Goal: Transaction & Acquisition: Subscribe to service/newsletter

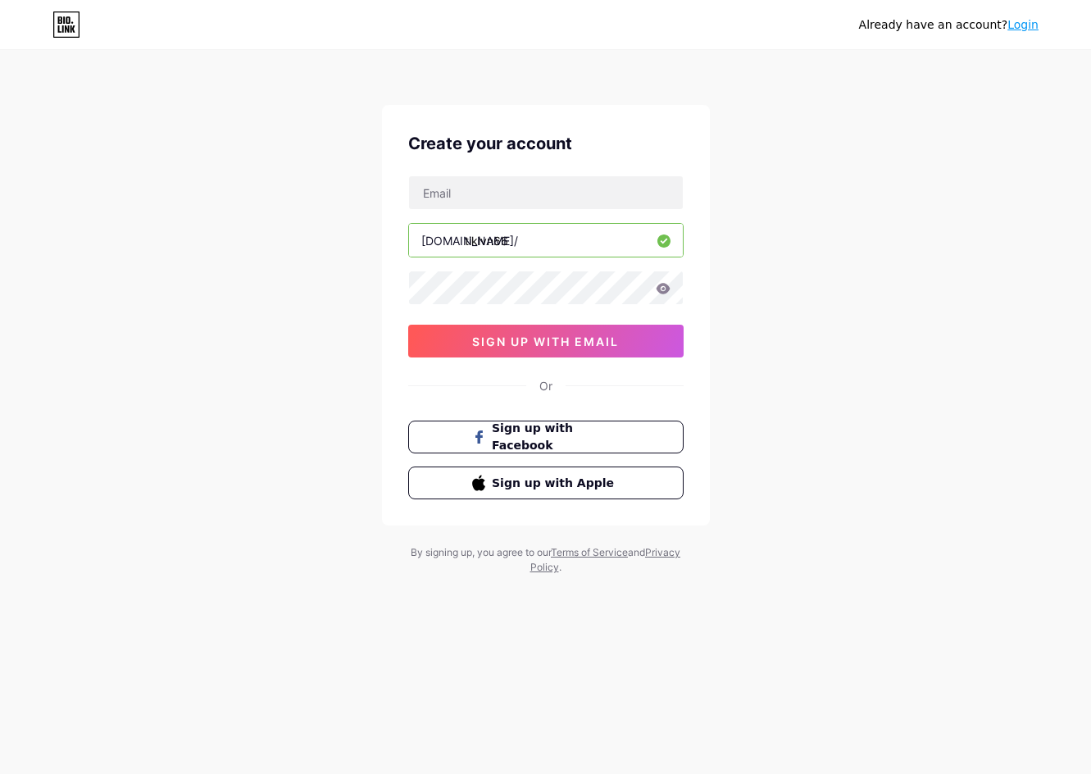
click at [552, 196] on input "text" at bounding box center [546, 192] width 274 height 33
click at [326, 289] on div "Already have an account? Login Create your account [DOMAIN_NAME]/ tikivn66 sign…" at bounding box center [545, 313] width 1091 height 627
click at [662, 287] on icon at bounding box center [663, 288] width 15 height 11
drag, startPoint x: 505, startPoint y: 205, endPoint x: 716, endPoint y: 199, distance: 210.7
click at [505, 205] on input "text" at bounding box center [546, 192] width 274 height 33
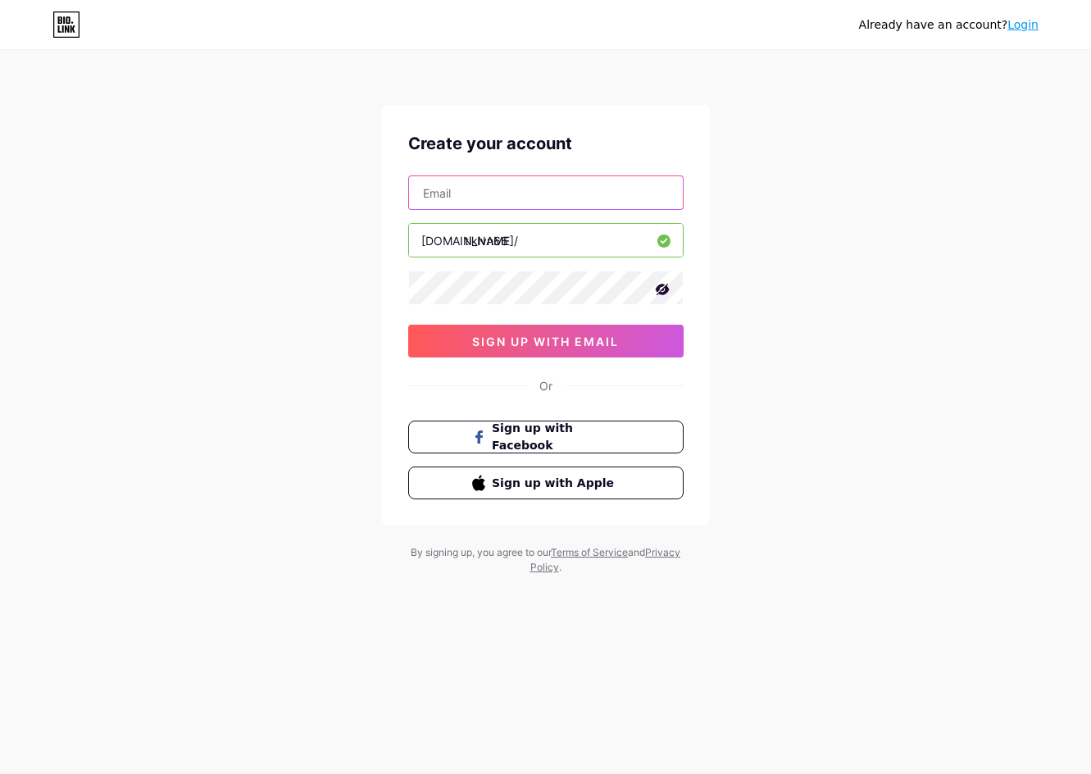
click at [515, 198] on input "text" at bounding box center [546, 192] width 274 height 33
paste input "[EMAIL_ADDRESS][DOMAIN_NAME]"
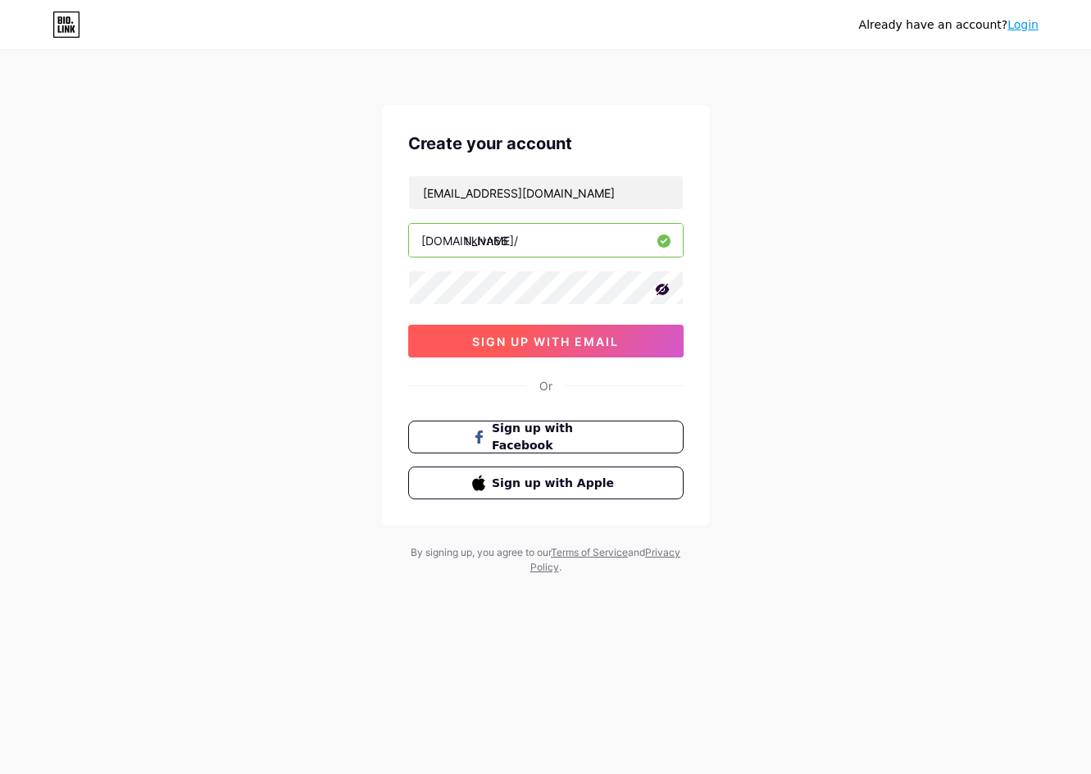
click at [498, 338] on span "sign up with email" at bounding box center [545, 341] width 147 height 14
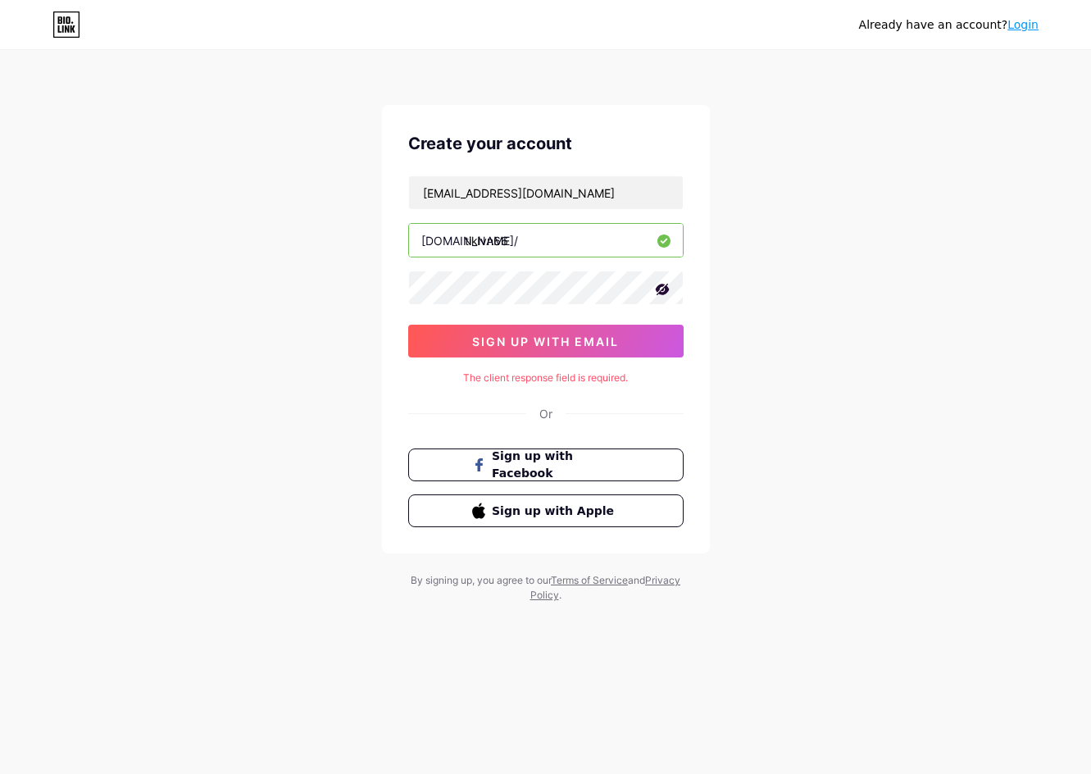
click at [566, 376] on div "The client response field is required." at bounding box center [545, 377] width 275 height 15
click at [754, 411] on div "Already have an account? Login Create your account [EMAIL_ADDRESS][DOMAIN_NAME]…" at bounding box center [545, 327] width 1091 height 655
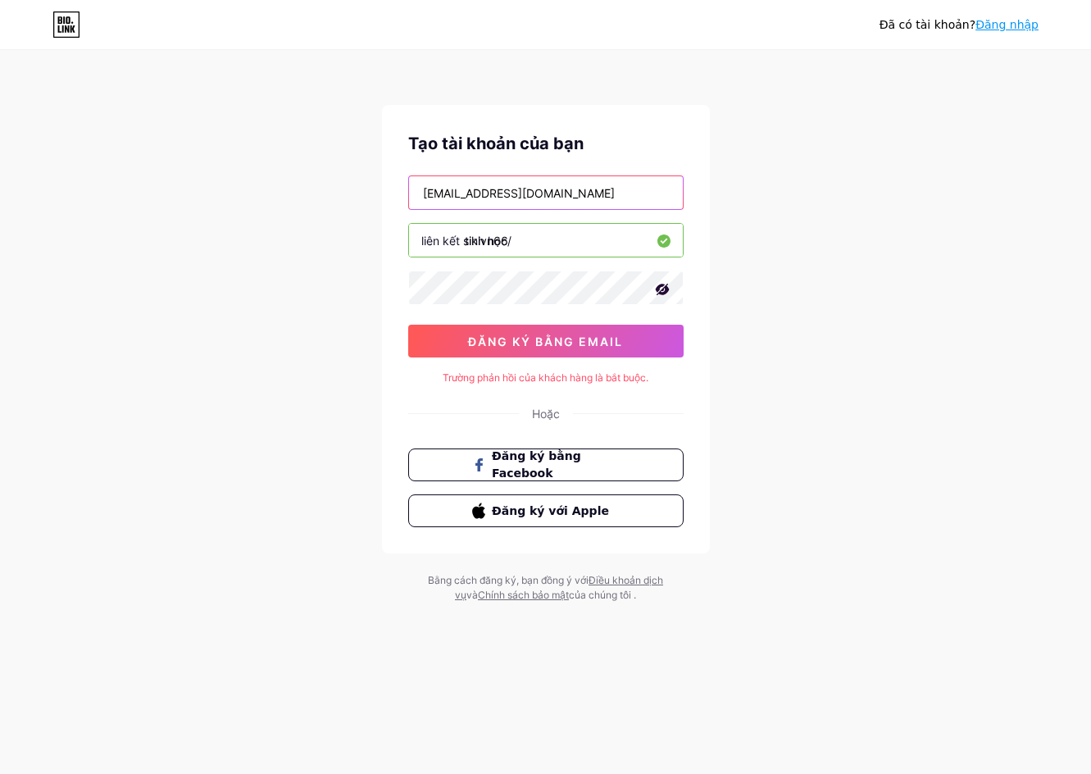
click at [567, 197] on input "[EMAIL_ADDRESS][DOMAIN_NAME]" at bounding box center [546, 192] width 274 height 33
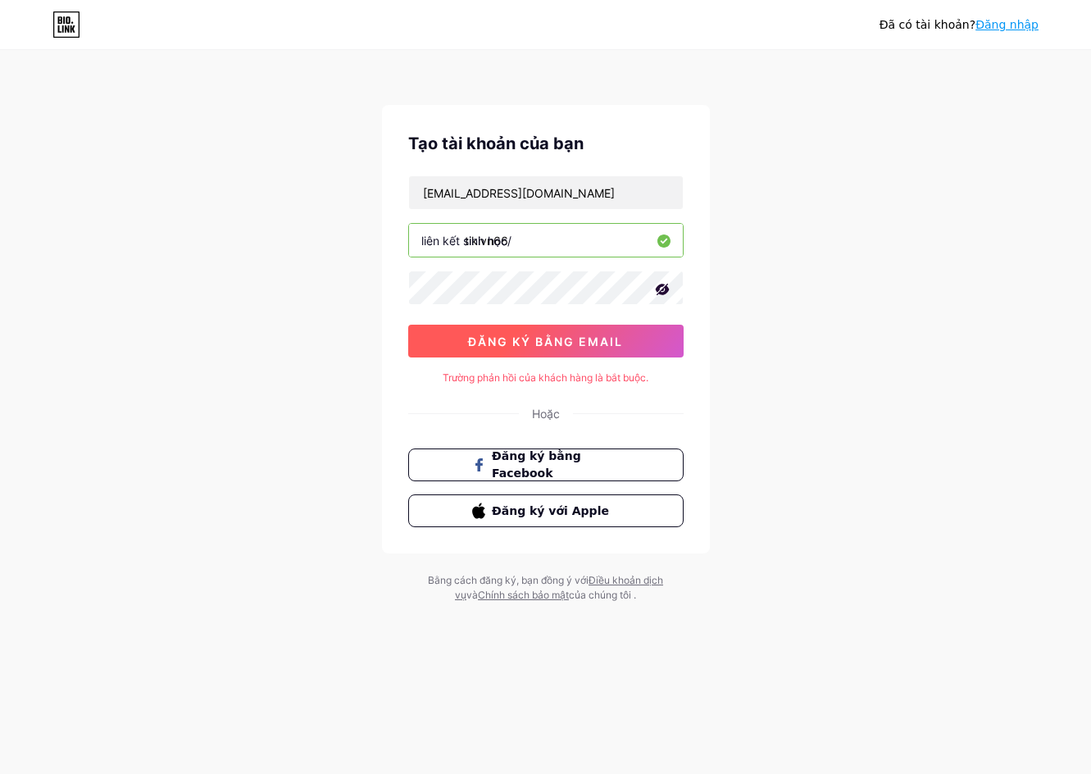
click at [543, 347] on font "đăng ký bằng email" at bounding box center [545, 341] width 155 height 14
click at [543, 343] on font "đăng ký bằng email" at bounding box center [545, 341] width 155 height 14
click at [543, 341] on font "đăng ký bằng email" at bounding box center [545, 341] width 155 height 14
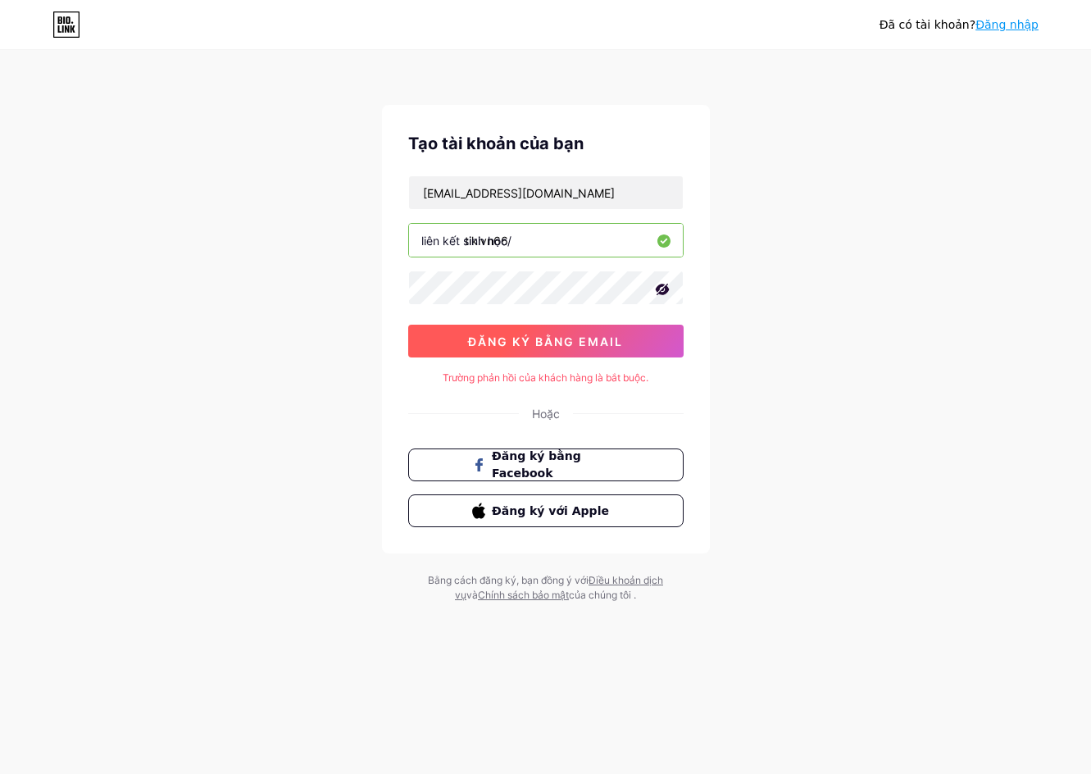
click at [543, 341] on font "đăng ký bằng email" at bounding box center [545, 341] width 155 height 14
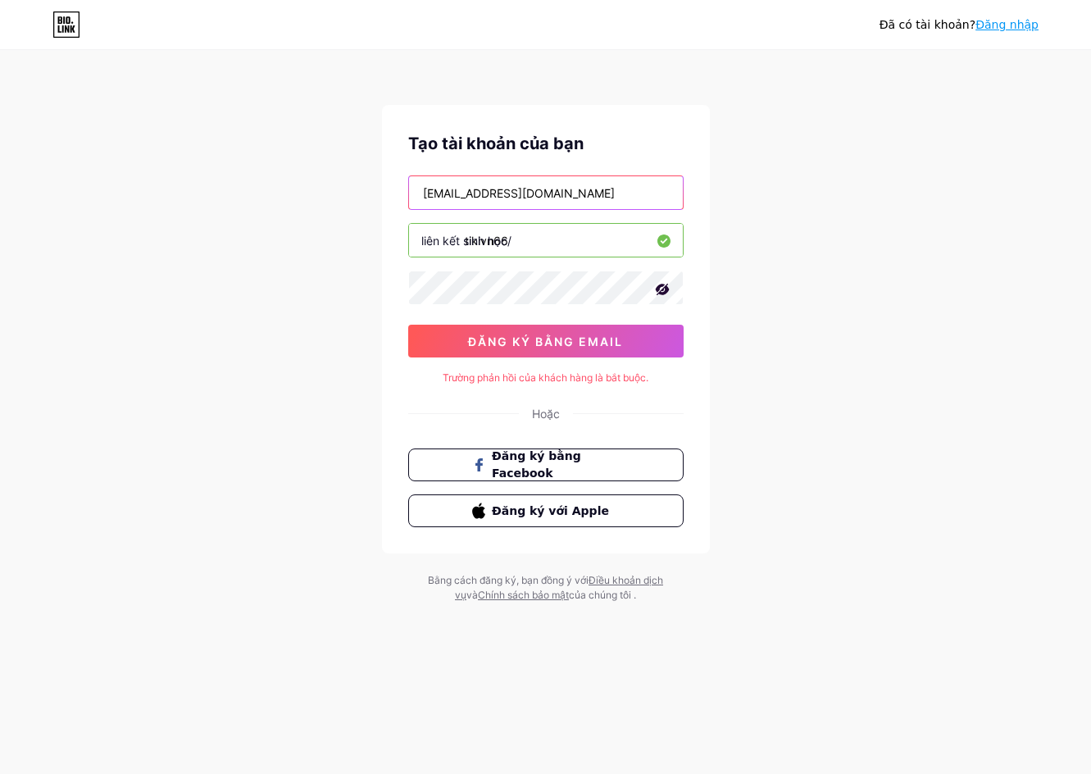
click at [588, 205] on input "[EMAIL_ADDRESS][DOMAIN_NAME]" at bounding box center [546, 192] width 274 height 33
type input "[EMAIL_ADDRESS][DOMAIN_NAME]"
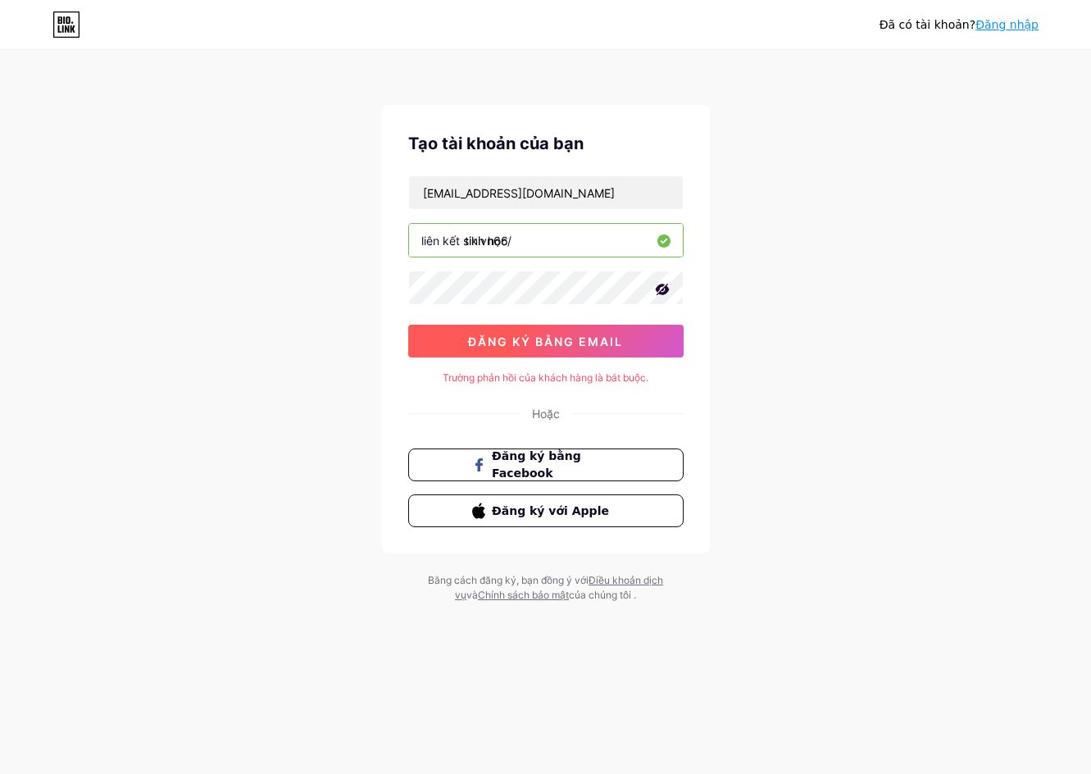
click at [445, 333] on button "đăng ký bằng email" at bounding box center [545, 341] width 275 height 33
click at [447, 350] on button "đăng ký bằng email" at bounding box center [545, 341] width 275 height 33
click at [447, 349] on button "đăng ký bằng email" at bounding box center [545, 341] width 275 height 33
drag, startPoint x: 189, startPoint y: 157, endPoint x: 143, endPoint y: 100, distance: 72.3
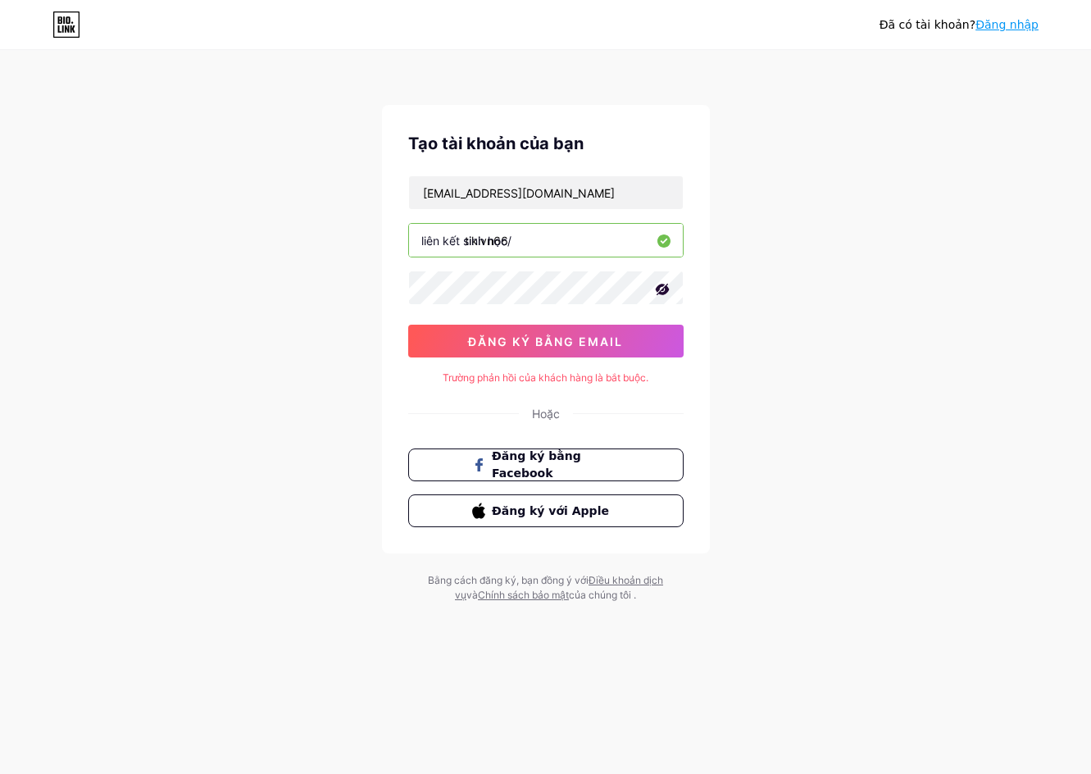
click at [143, 100] on div "Đã có tài khoản? Đăng nhập Tạo tài khoản của bạn [EMAIL_ADDRESS][DOMAIN_NAME] l…" at bounding box center [545, 327] width 1091 height 655
